Goal: Task Accomplishment & Management: Use online tool/utility

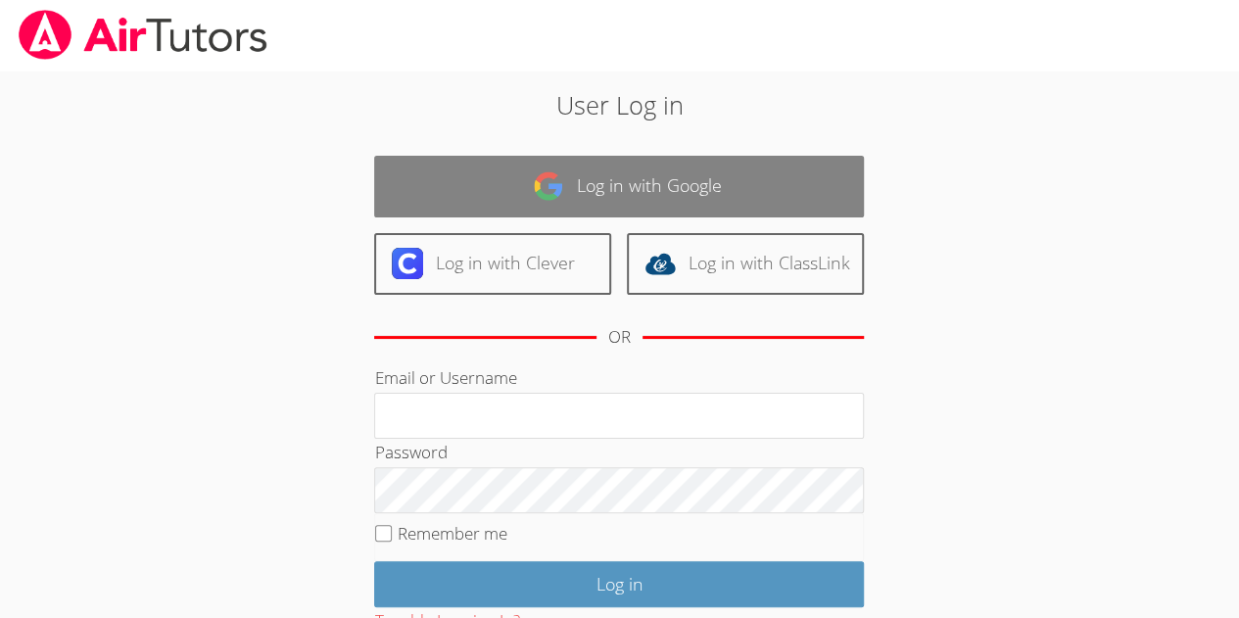
click at [819, 189] on link "Log in with Google" at bounding box center [619, 187] width 490 height 62
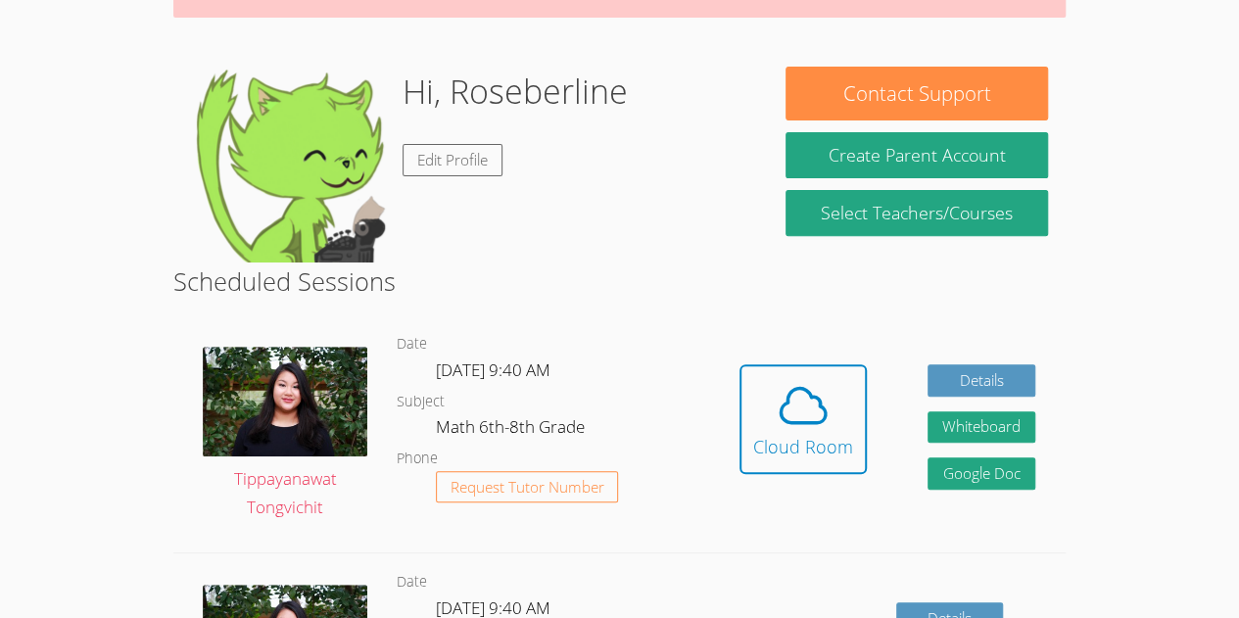
scroll to position [272, 0]
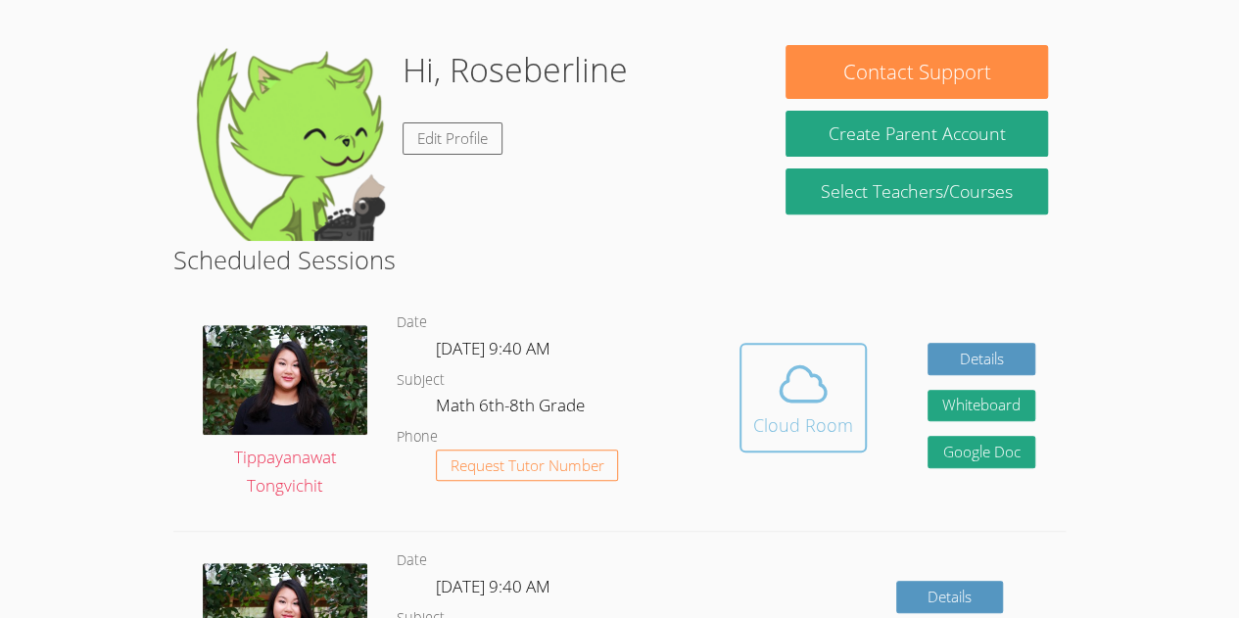
click at [794, 403] on icon at bounding box center [803, 384] width 55 height 55
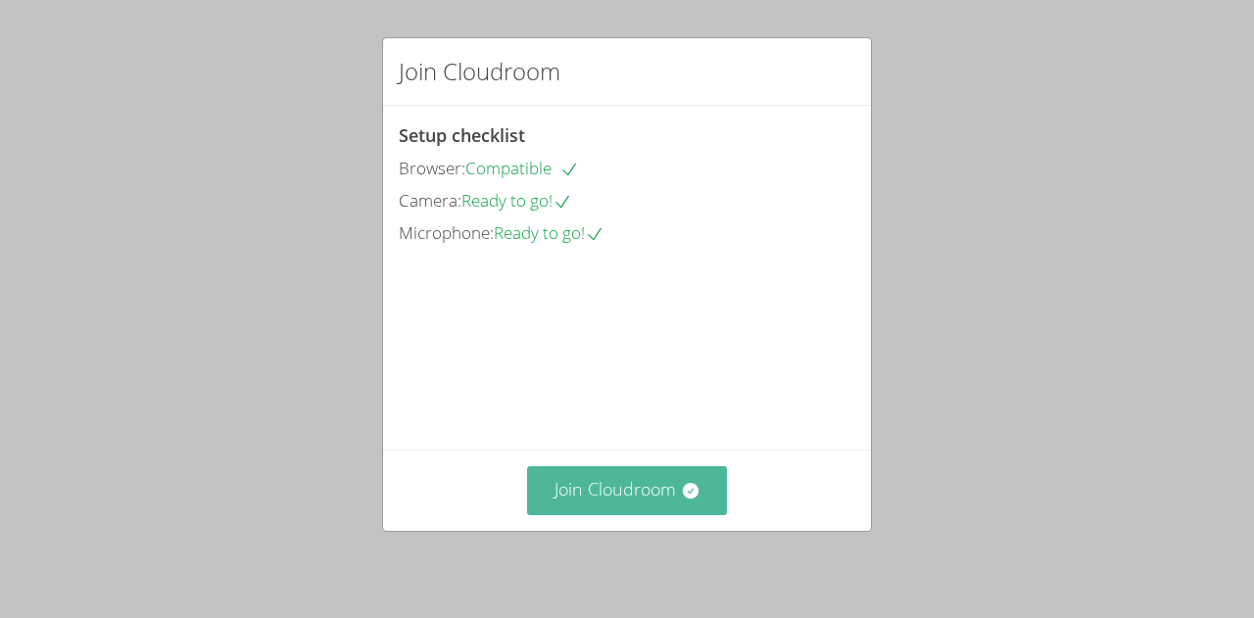
click at [681, 500] on icon at bounding box center [691, 491] width 20 height 20
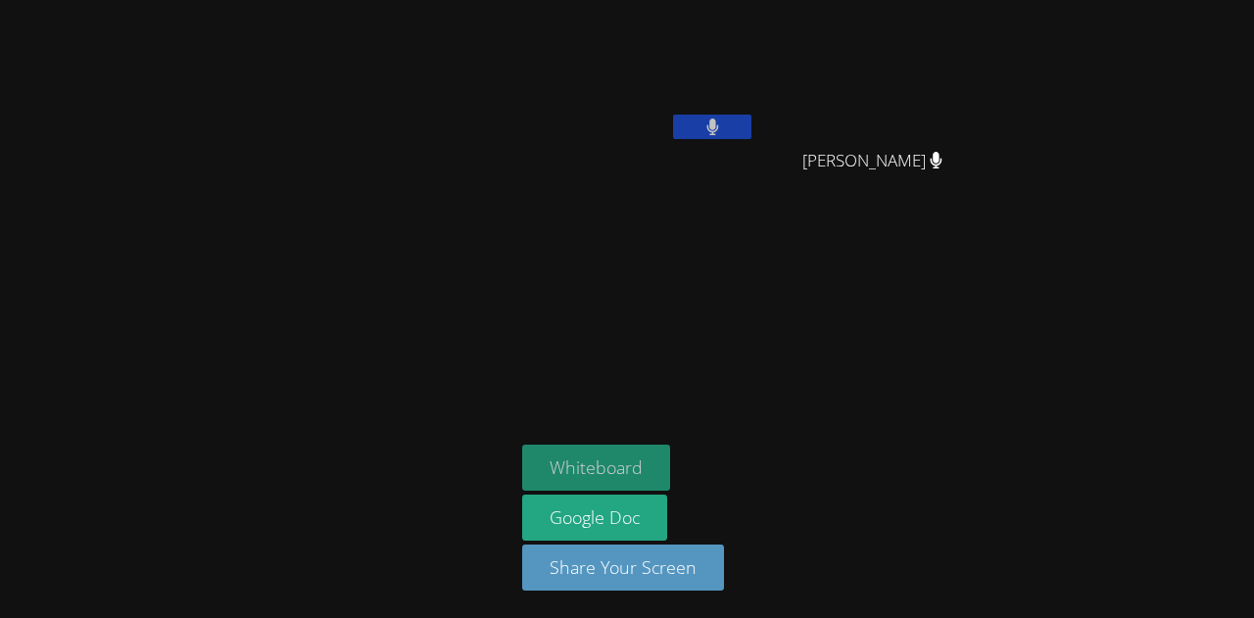
click at [643, 462] on button "Whiteboard" at bounding box center [596, 468] width 148 height 46
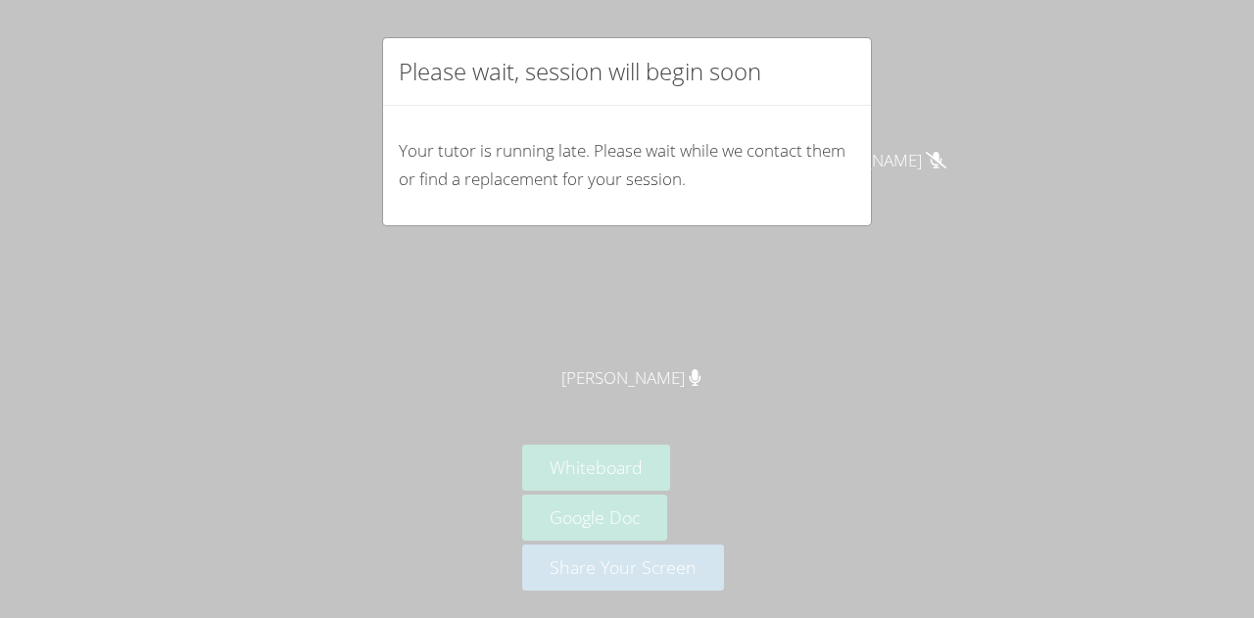
click at [930, 527] on div "Please wait, session will begin soon Your tutor is running late. Please wait wh…" at bounding box center [627, 309] width 1254 height 618
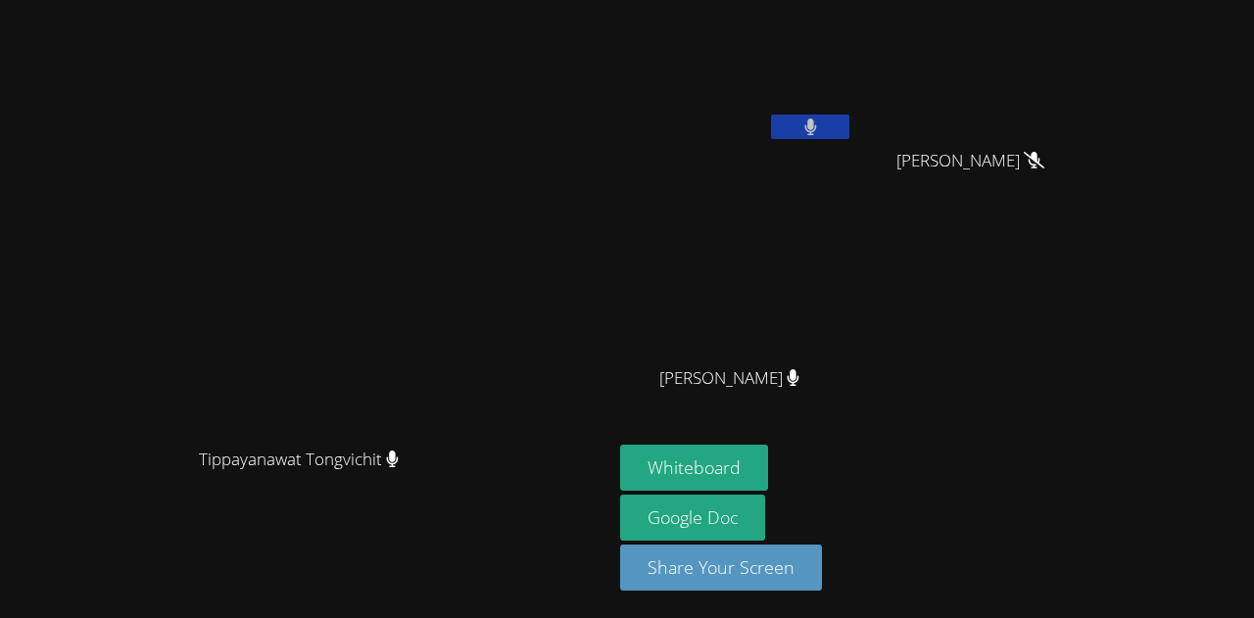
click at [4, 328] on main "Tippayanawat Tongvichit [PERSON_NAME]" at bounding box center [306, 309] width 612 height 618
click at [4, 343] on main "Tippayanawat Tongvichit Tippayanawat Tongvichit" at bounding box center [306, 309] width 612 height 618
click at [160, 407] on video at bounding box center [307, 270] width 294 height 336
click at [816, 120] on icon at bounding box center [810, 127] width 12 height 17
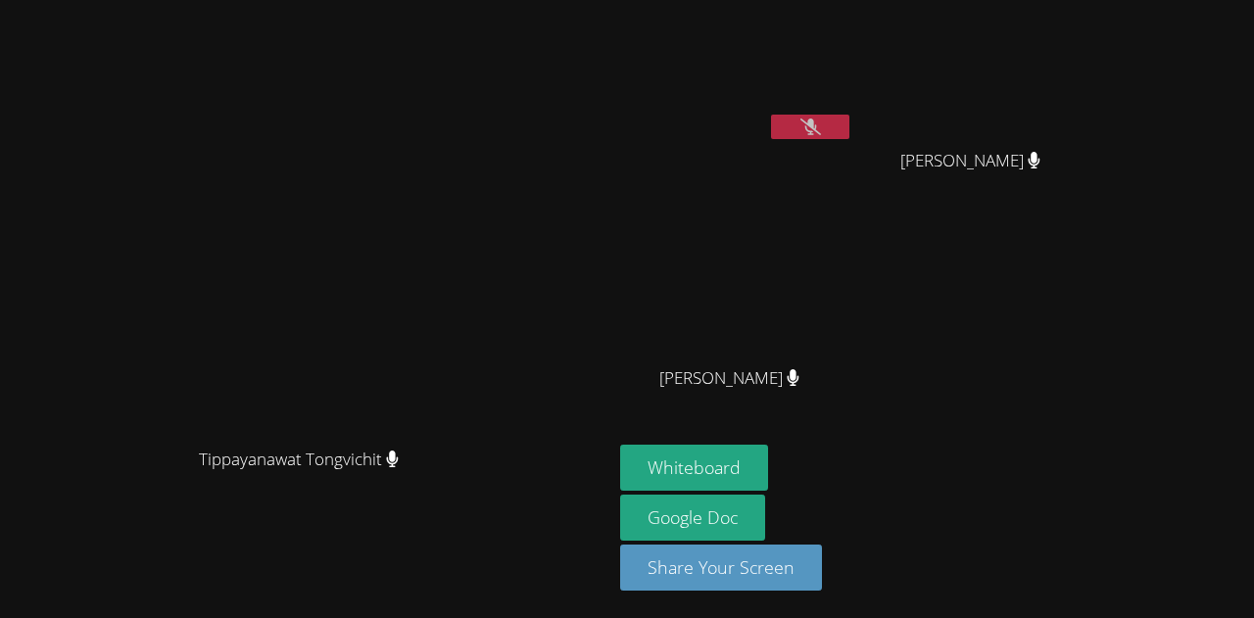
click at [849, 124] on button at bounding box center [810, 127] width 78 height 24
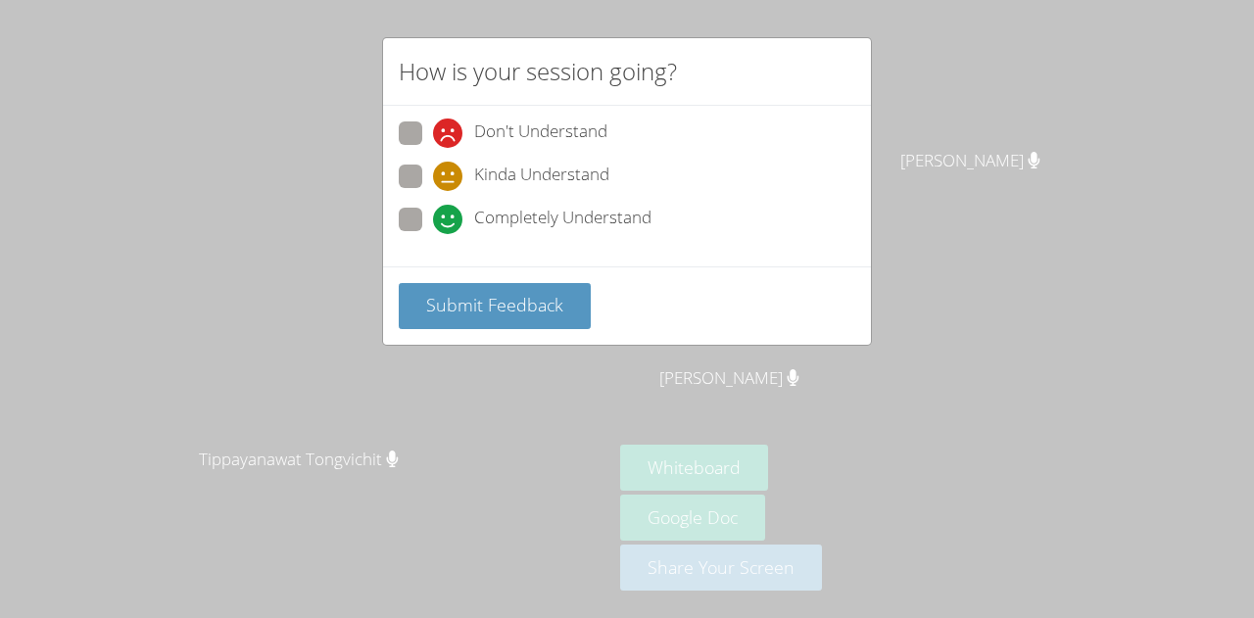
click at [427, 182] on label "Kinda Understand" at bounding box center [504, 178] width 211 height 26
click at [433, 181] on input "Kinda Understand" at bounding box center [441, 173] width 17 height 17
radio input "true"
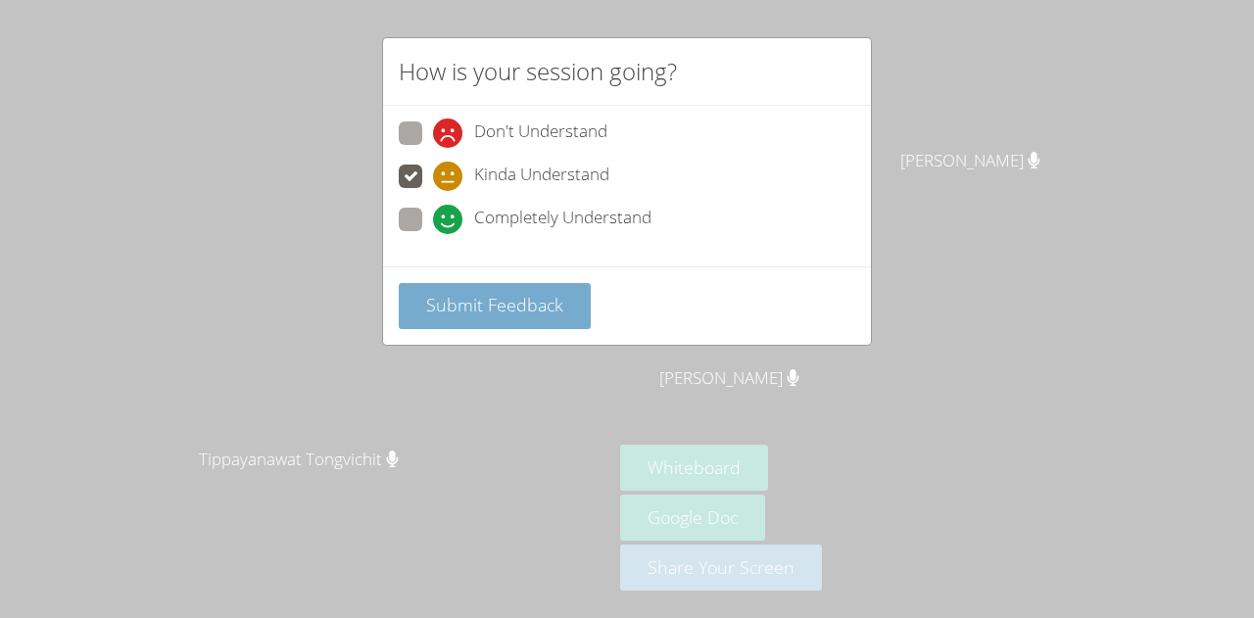
click at [468, 310] on span "Submit Feedback" at bounding box center [494, 305] width 137 height 24
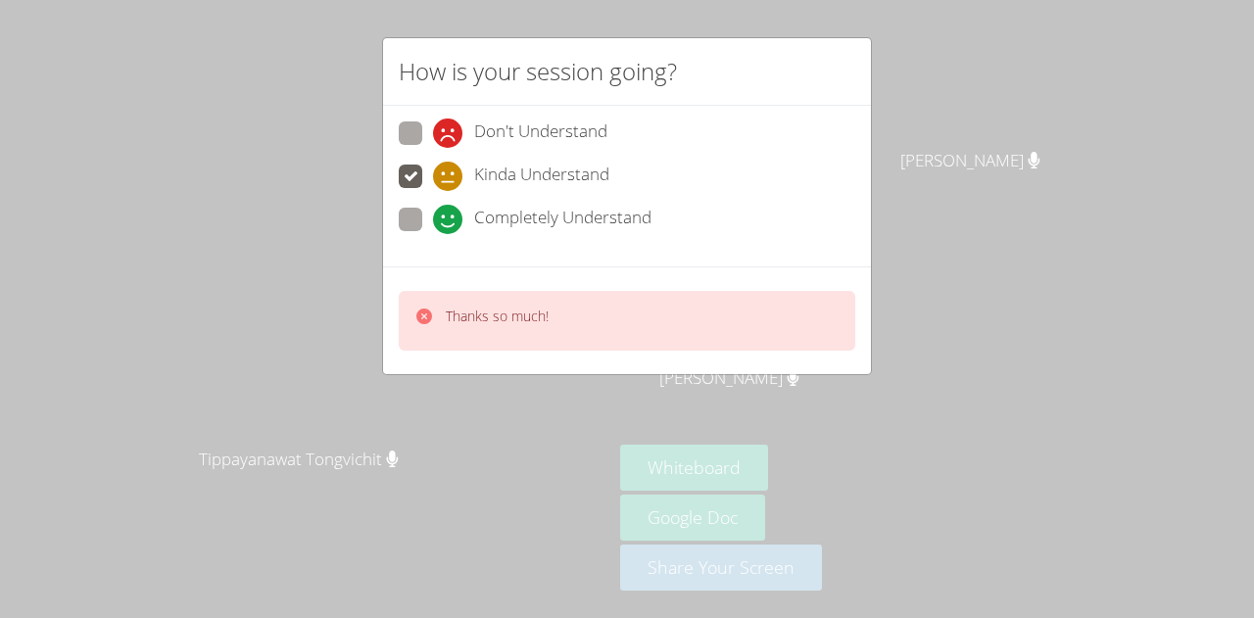
click at [1041, 304] on div "How is your session going? Don't Understand Kinda Understand Completely Underst…" at bounding box center [627, 309] width 1254 height 618
click at [6, 442] on div "How is your session going? Don't Understand Kinda Understand Completely Underst…" at bounding box center [627, 309] width 1254 height 618
